Goal: Transaction & Acquisition: Purchase product/service

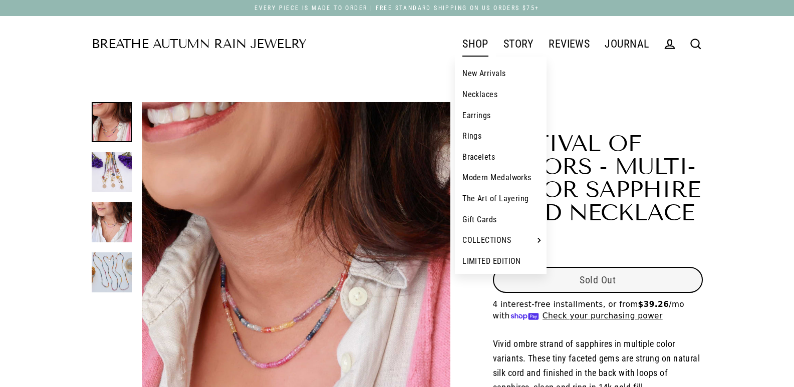
click at [478, 40] on link "SHOP" at bounding box center [475, 44] width 41 height 25
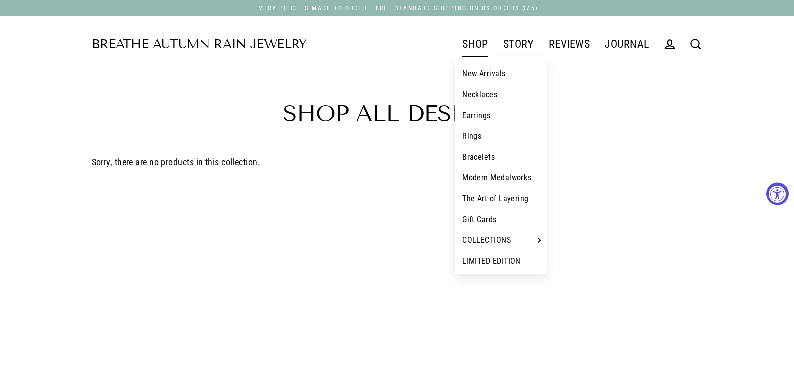
click at [475, 99] on link "Necklaces" at bounding box center [501, 94] width 92 height 21
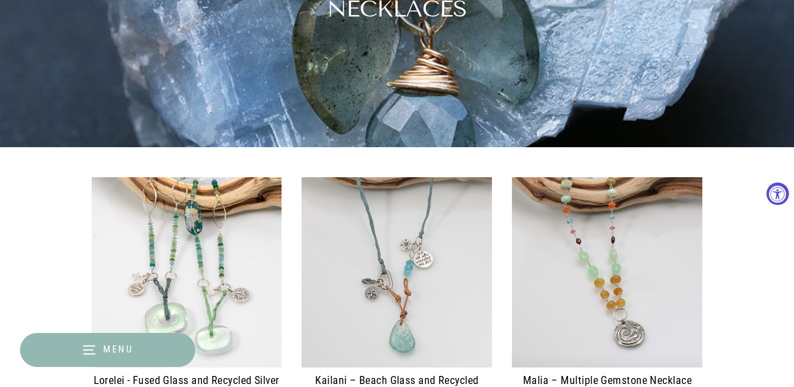
scroll to position [351, 0]
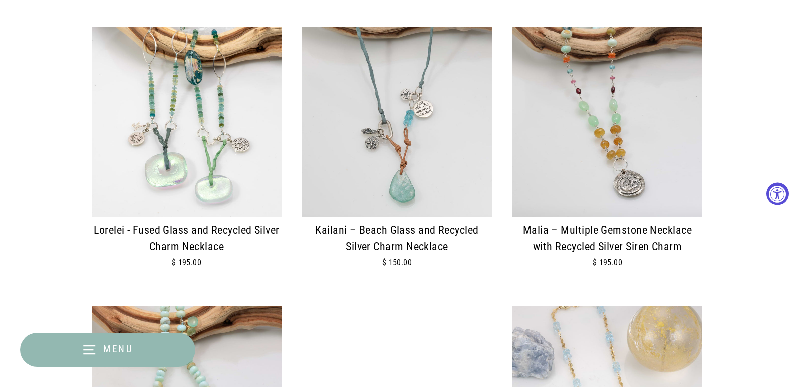
click at [429, 117] on img at bounding box center [397, 122] width 190 height 190
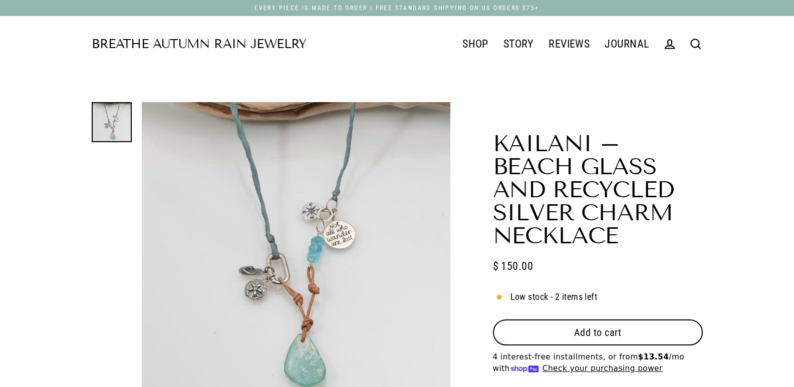
scroll to position [100, 0]
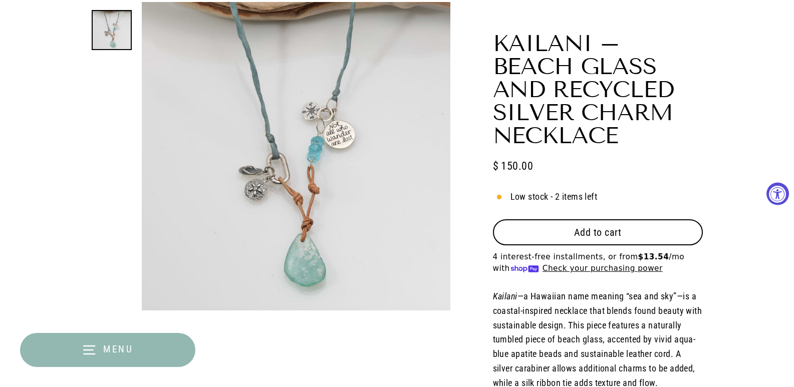
select select "3"
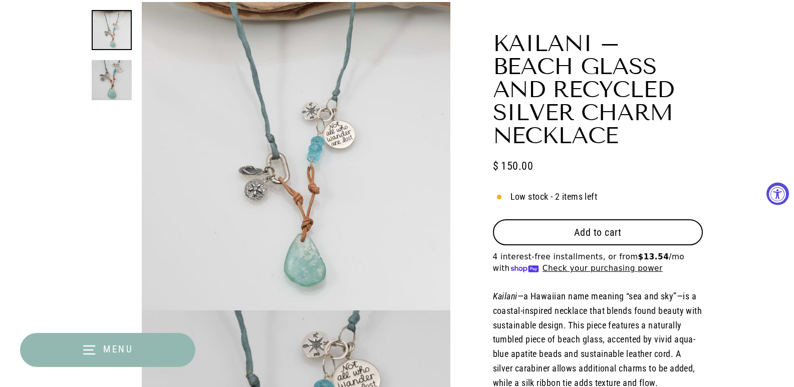
click at [571, 230] on button "Add to cart" at bounding box center [598, 232] width 210 height 26
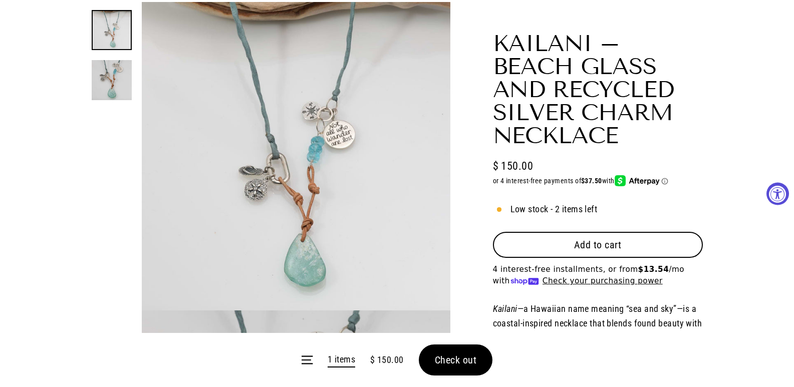
click at [365, 361] on form "Menu 1 items $ 150.00 Check out" at bounding box center [397, 360] width 794 height 54
click at [552, 256] on button "Add to cart" at bounding box center [598, 245] width 210 height 26
click at [574, 243] on span "Add to cart" at bounding box center [598, 245] width 48 height 12
click at [545, 243] on button "Add to cart" at bounding box center [598, 245] width 210 height 26
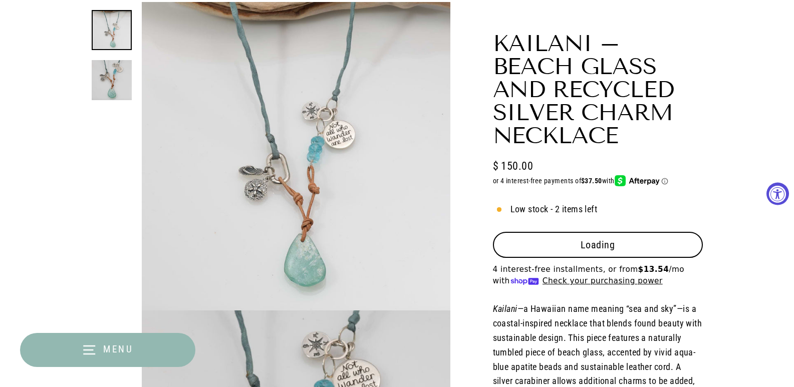
click at [574, 243] on span "Add to cart" at bounding box center [598, 245] width 48 height 12
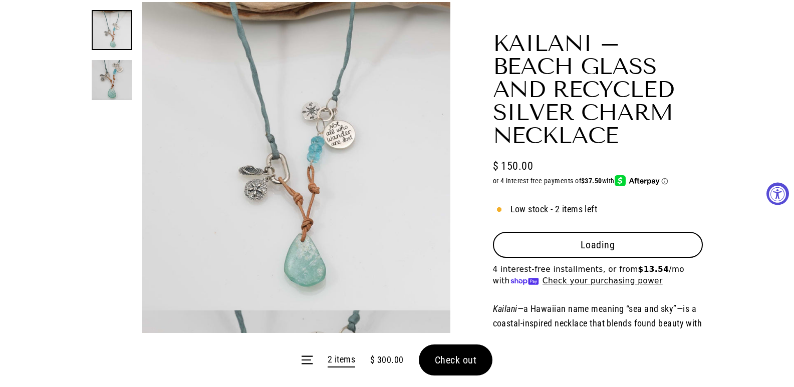
click at [574, 243] on span "Add to cart" at bounding box center [598, 245] width 48 height 12
click at [545, 243] on button "Add to cart" at bounding box center [598, 245] width 210 height 26
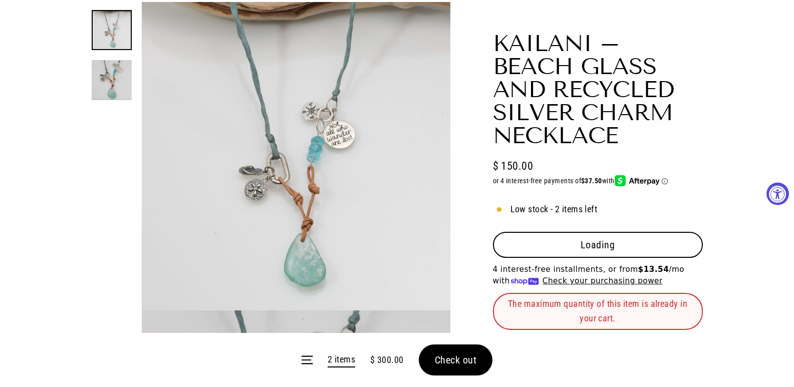
click at [574, 243] on span "Add to cart" at bounding box center [598, 245] width 48 height 12
click at [545, 243] on button "Add to cart" at bounding box center [598, 245] width 210 height 26
click at [574, 243] on span "Add to cart" at bounding box center [598, 245] width 48 height 12
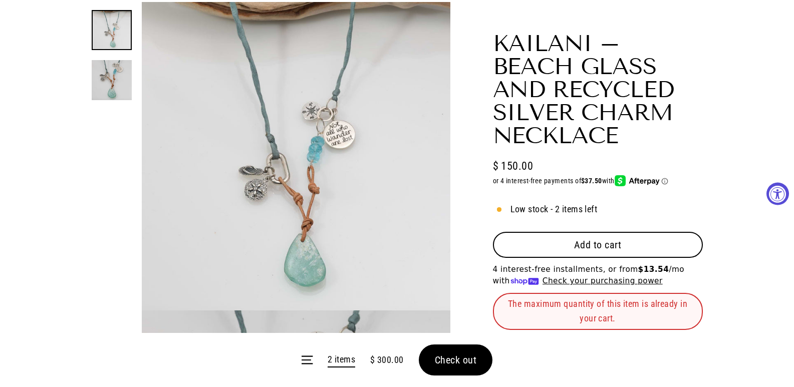
click at [545, 243] on button "Add to cart" at bounding box center [598, 245] width 210 height 26
click at [574, 243] on span "Add to cart" at bounding box center [598, 245] width 48 height 12
click at [546, 243] on button "Add to cart" at bounding box center [598, 245] width 210 height 26
click at [574, 243] on span "Add to cart" at bounding box center [598, 245] width 48 height 12
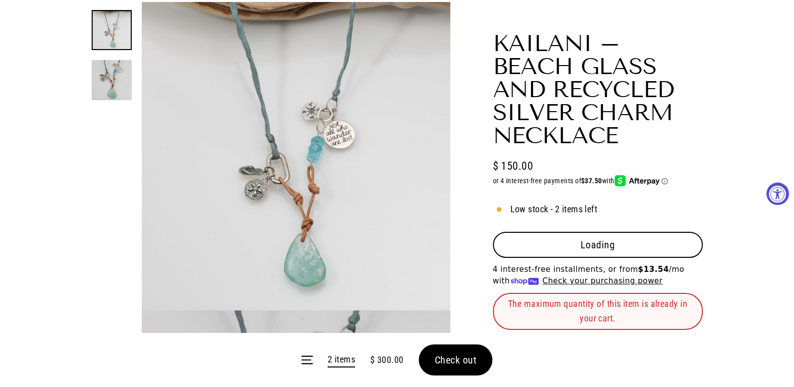
click at [574, 243] on span "Add to cart" at bounding box center [598, 245] width 48 height 12
click at [546, 243] on button "Add to cart" at bounding box center [598, 245] width 210 height 26
click at [574, 243] on span "Add to cart" at bounding box center [598, 245] width 48 height 12
click at [557, 248] on button "Add to cart" at bounding box center [598, 245] width 210 height 26
click at [574, 247] on span "Add to cart" at bounding box center [598, 245] width 48 height 12
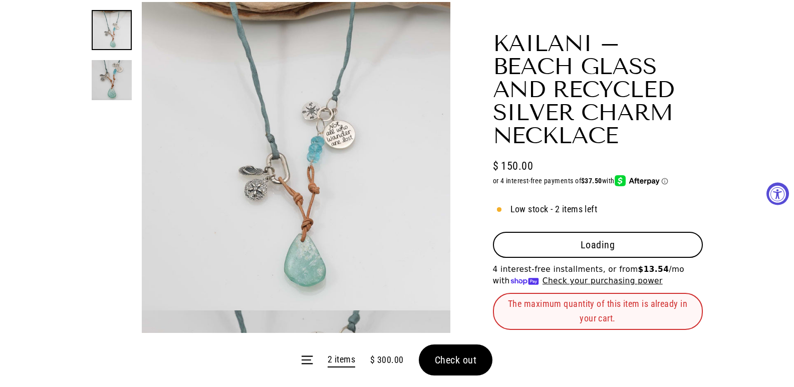
click at [560, 247] on button "Add to cart" at bounding box center [598, 245] width 210 height 26
click at [574, 247] on span "Add to cart" at bounding box center [598, 245] width 48 height 12
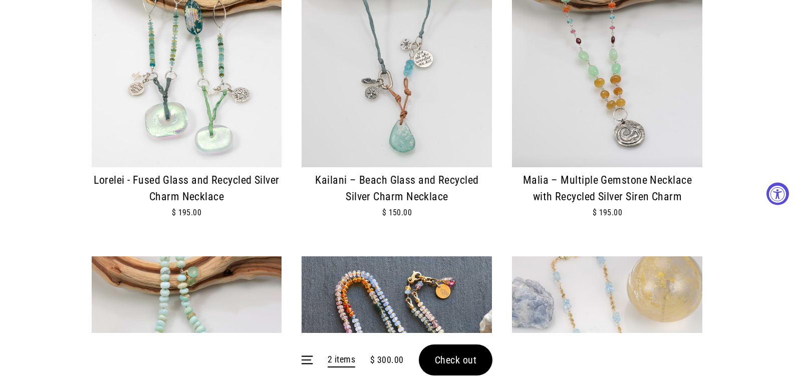
scroll to position [551, 0]
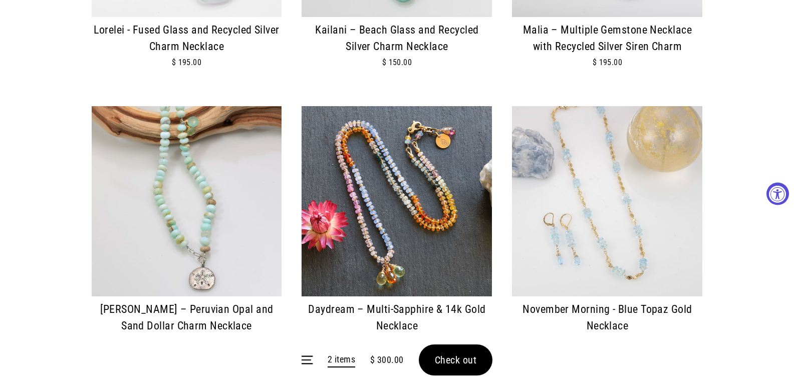
click at [414, 200] on img at bounding box center [397, 201] width 190 height 190
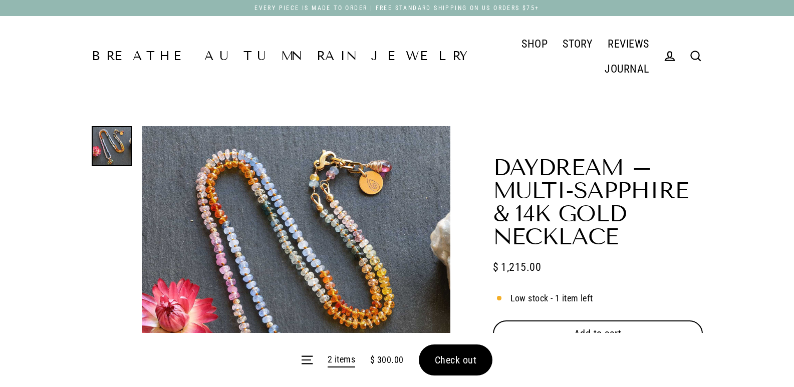
scroll to position [100, 0]
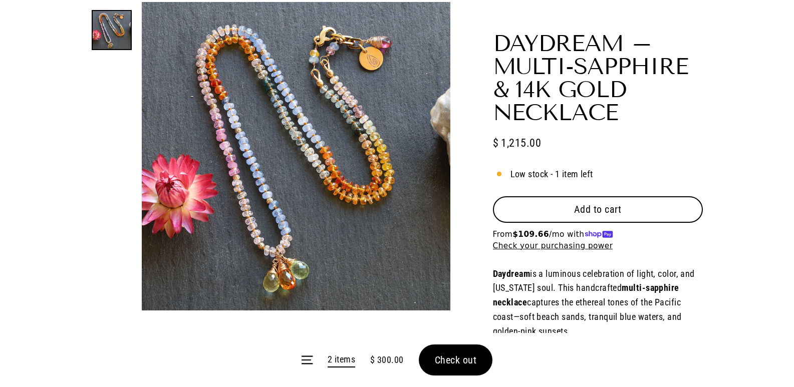
click at [576, 214] on span "Add to cart" at bounding box center [598, 209] width 48 height 12
select select "3"
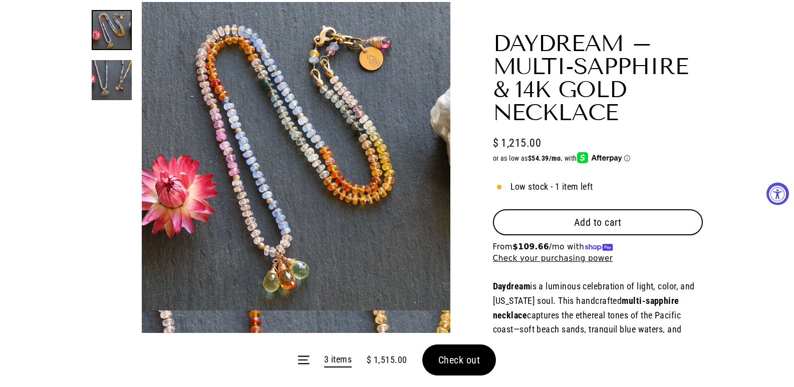
click at [577, 224] on span "Add to cart" at bounding box center [598, 222] width 48 height 12
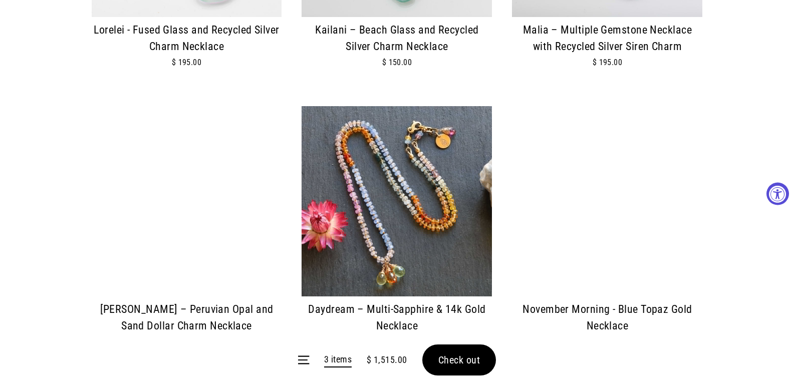
scroll to position [751, 0]
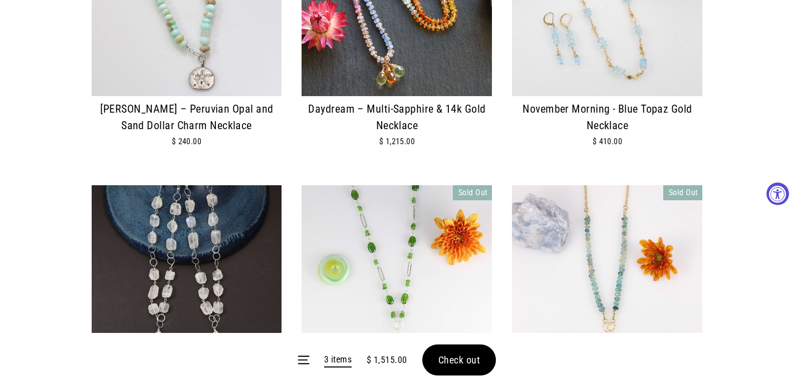
click at [142, 63] on img at bounding box center [187, 1] width 190 height 190
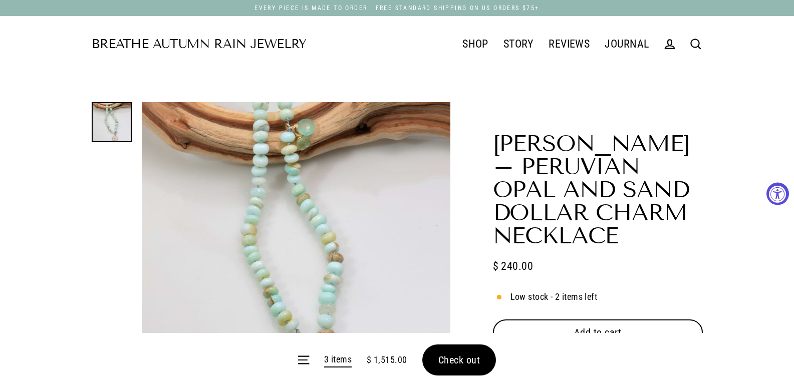
scroll to position [50, 0]
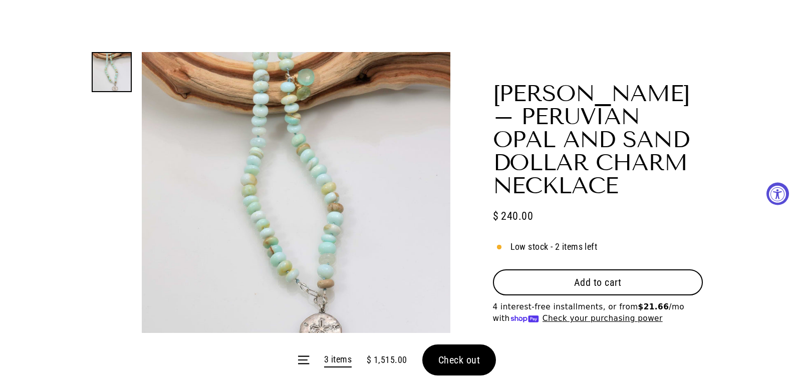
select select "3"
click at [560, 280] on button "Add to cart" at bounding box center [598, 282] width 210 height 26
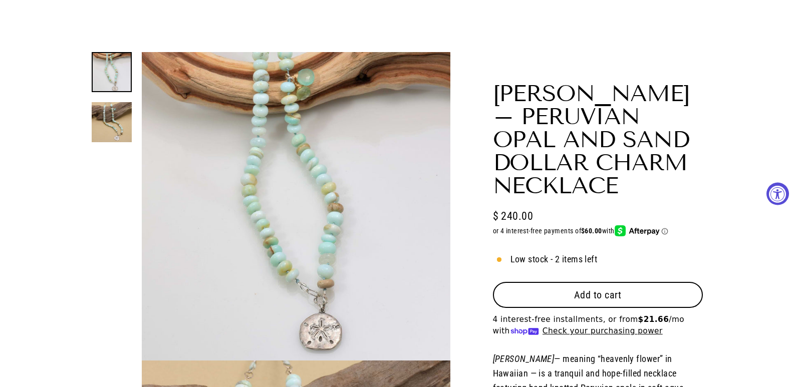
click at [595, 294] on span "Add to cart" at bounding box center [598, 295] width 48 height 12
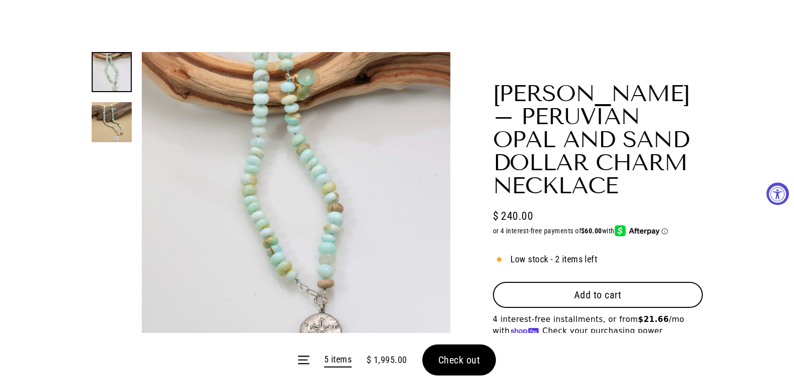
click at [570, 292] on button "Add to cart" at bounding box center [598, 295] width 210 height 26
click at [474, 364] on form "Menu 5 items $ 1,995.00 Check out" at bounding box center [397, 360] width 794 height 54
click at [450, 365] on span "Check out" at bounding box center [459, 360] width 42 height 12
